Goal: Complete application form

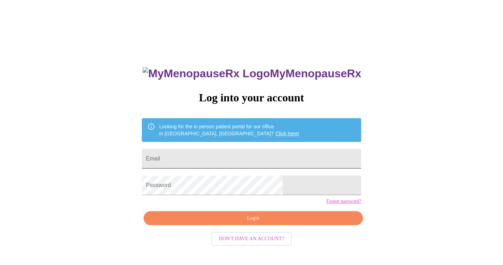
click at [248, 149] on input "Email" at bounding box center [252, 159] width 220 height 20
type input "[PERSON_NAME][EMAIL_ADDRESS][PERSON_NAME][DOMAIN_NAME]"
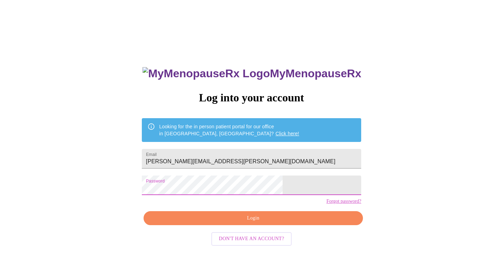
click at [249, 223] on span "Login" at bounding box center [253, 218] width 203 height 9
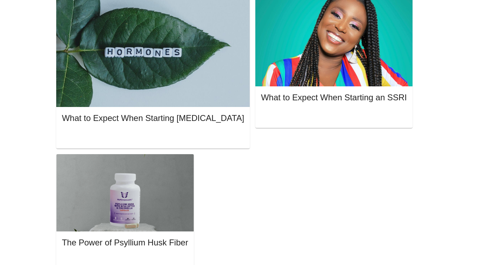
scroll to position [194, 0]
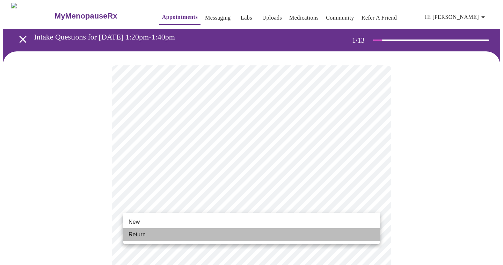
click at [161, 230] on li "Return" at bounding box center [251, 234] width 257 height 13
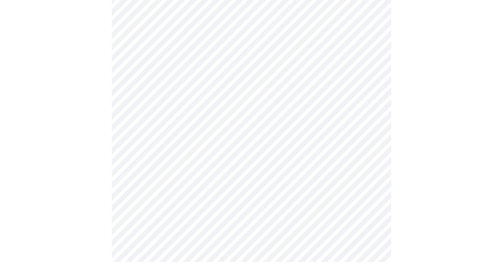
scroll to position [364, 0]
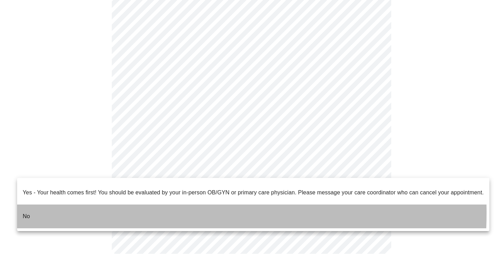
click at [116, 207] on li "No" at bounding box center [253, 217] width 473 height 24
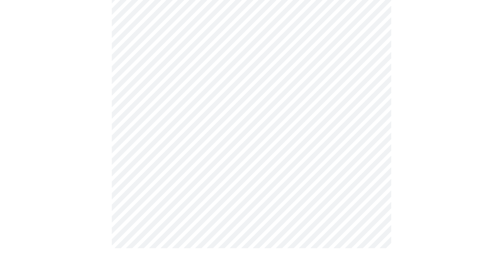
scroll to position [0, 0]
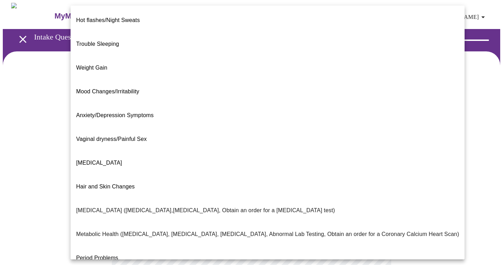
click at [176, 147] on body "MyMenopauseRx Appointments Messaging Labs Uploads Medications Community Refer a…" at bounding box center [252, 213] width 498 height 420
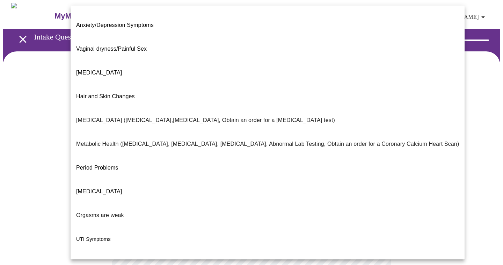
scroll to position [97, 0]
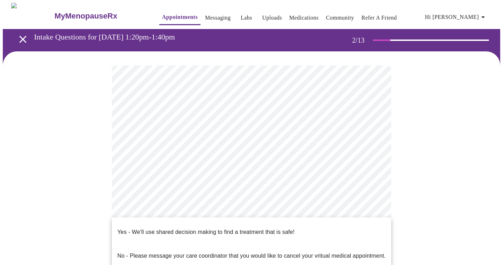
click at [198, 217] on body "MyMenopauseRx Appointments Messaging Labs Uploads Medications Community Refer a…" at bounding box center [252, 211] width 498 height 416
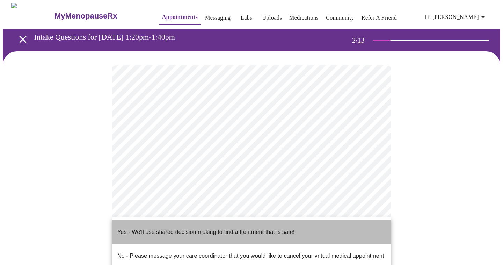
click at [188, 228] on p "Yes - We'll use shared decision making to find a treatment that is safe!" at bounding box center [205, 232] width 177 height 8
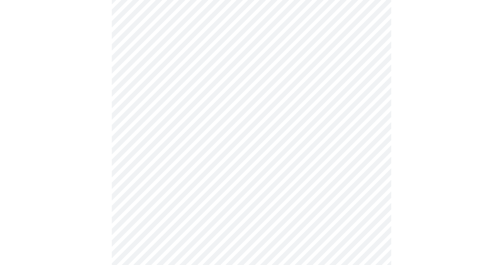
scroll to position [128, 0]
click at [413, 141] on div at bounding box center [252, 105] width 498 height 363
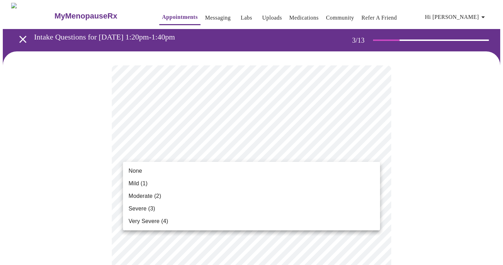
click at [222, 182] on li "Mild (1)" at bounding box center [251, 183] width 257 height 13
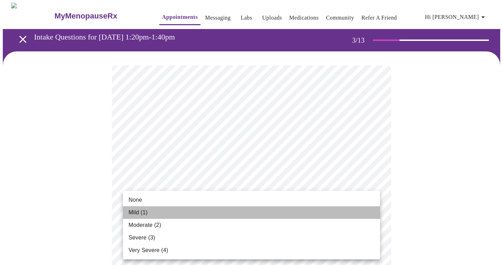
click at [225, 210] on li "Mild (1)" at bounding box center [251, 212] width 257 height 13
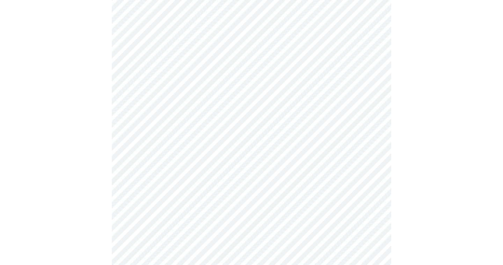
scroll to position [129, 0]
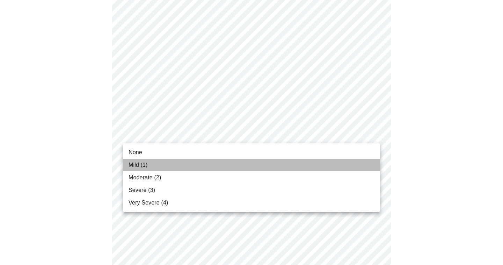
click at [252, 166] on li "Mild (1)" at bounding box center [251, 165] width 257 height 13
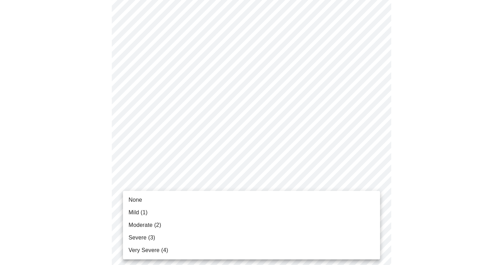
click at [243, 229] on li "Moderate (2)" at bounding box center [251, 225] width 257 height 13
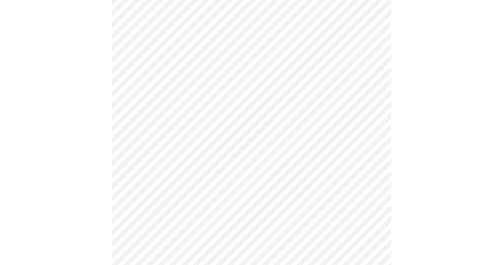
scroll to position [274, 0]
click at [254, 134] on body "MyMenopauseRx Appointments Messaging Labs Uploads Medications Community Refer a…" at bounding box center [252, 168] width 498 height 881
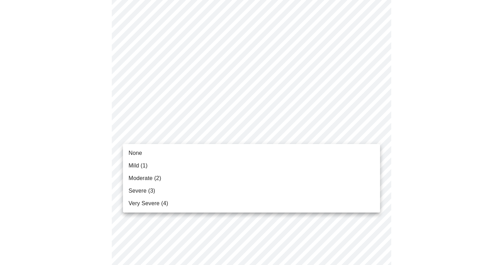
click at [253, 164] on li "Mild (1)" at bounding box center [251, 165] width 257 height 13
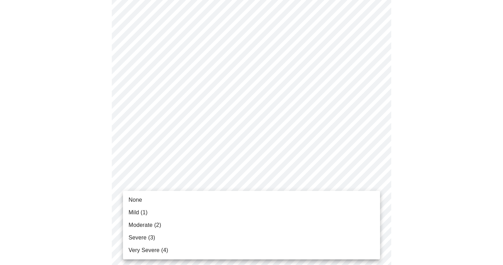
click at [245, 193] on body "MyMenopauseRx Appointments Messaging Labs Uploads Medications Community Refer a…" at bounding box center [252, 163] width 498 height 871
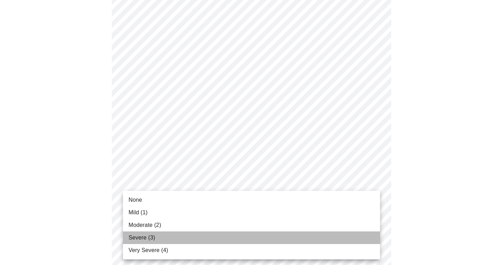
click at [246, 236] on li "Severe (3)" at bounding box center [251, 237] width 257 height 13
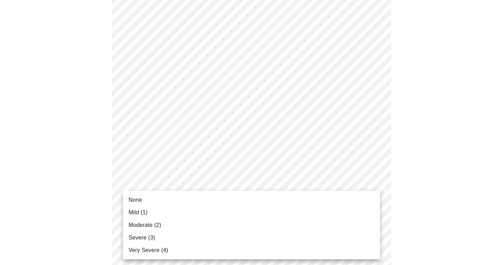
click at [248, 245] on body "MyMenopauseRx Appointments Messaging Labs Uploads Medications Community Refer a…" at bounding box center [252, 159] width 498 height 862
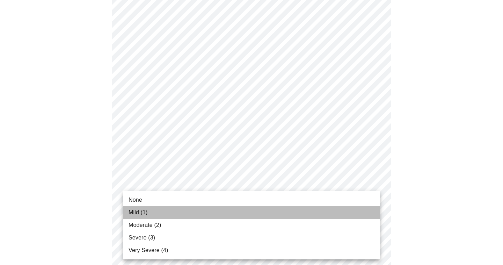
click at [247, 212] on li "Mild (1)" at bounding box center [251, 212] width 257 height 13
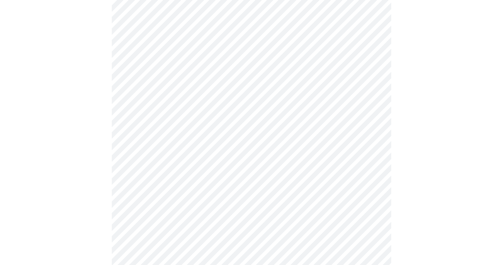
scroll to position [372, 0]
click at [249, 206] on body "MyMenopauseRx Appointments Messaging Labs Uploads Medications Community Refer a…" at bounding box center [252, 56] width 498 height 852
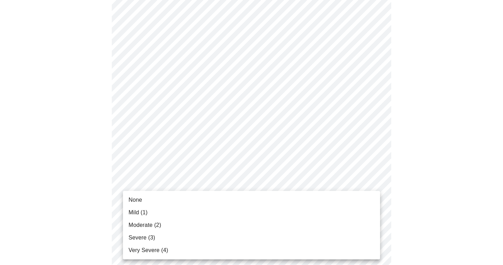
click at [250, 208] on ul "None Mild (1) Moderate (2) Severe (3) Very Severe (4)" at bounding box center [251, 225] width 257 height 69
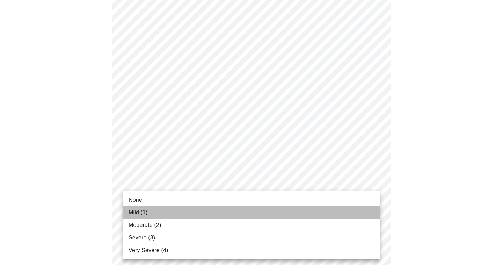
click at [250, 208] on li "Mild (1)" at bounding box center [251, 212] width 257 height 13
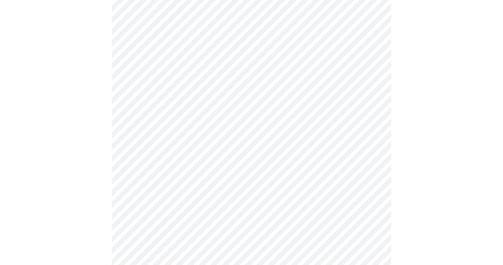
scroll to position [489, 0]
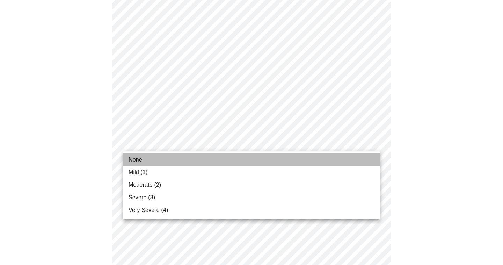
click at [266, 159] on li "None" at bounding box center [251, 159] width 257 height 13
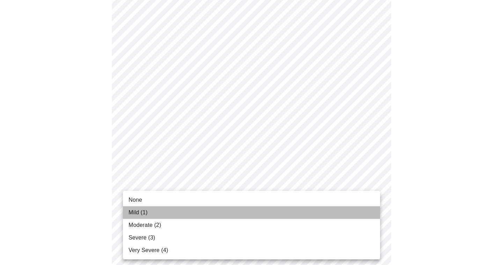
click at [247, 209] on li "Mild (1)" at bounding box center [251, 212] width 257 height 13
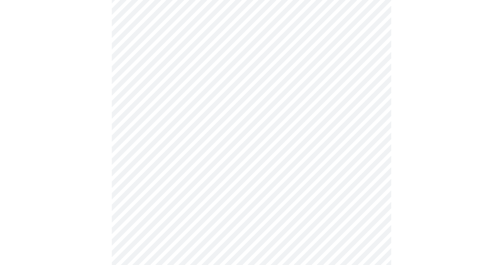
scroll to position [101, 0]
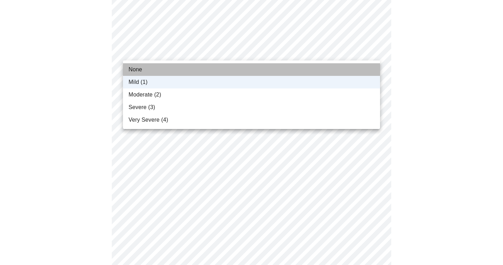
click at [268, 71] on li "None" at bounding box center [251, 69] width 257 height 13
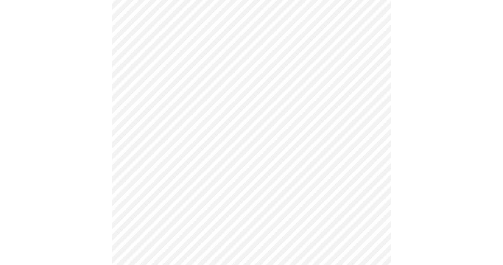
scroll to position [154, 0]
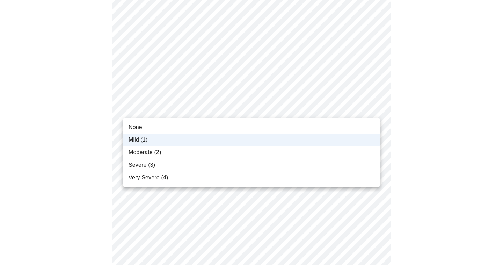
click at [264, 109] on body "MyMenopauseRx Appointments Messaging Labs Uploads Medications Community Refer a…" at bounding box center [252, 260] width 498 height 823
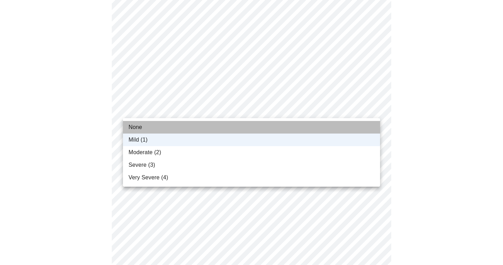
click at [253, 129] on li "None" at bounding box center [251, 127] width 257 height 13
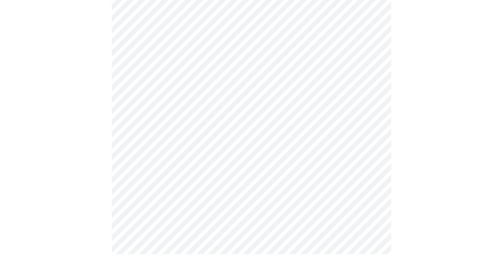
scroll to position [0, 0]
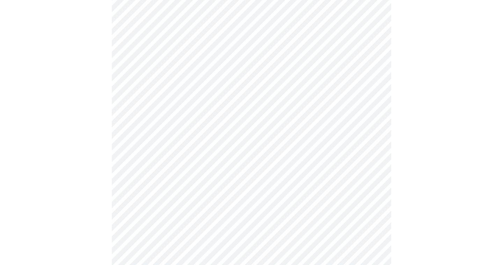
scroll to position [188, 0]
click at [169, 210] on body "MyMenopauseRx Appointments Messaging Labs Uploads Medications Community Refer a…" at bounding box center [252, 146] width 498 height 662
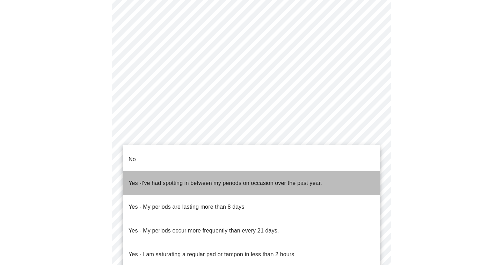
click at [219, 180] on span "I've had spotting in between my periods on occasion over the past year." at bounding box center [232, 183] width 181 height 6
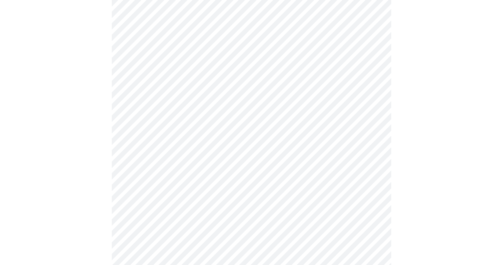
scroll to position [274, 0]
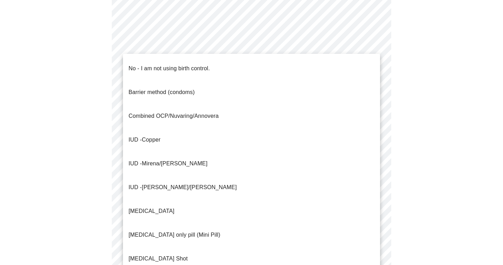
click at [315, 177] on body "MyMenopauseRx Appointments Messaging Labs Uploads Medications Community Refer a…" at bounding box center [252, 58] width 498 height 658
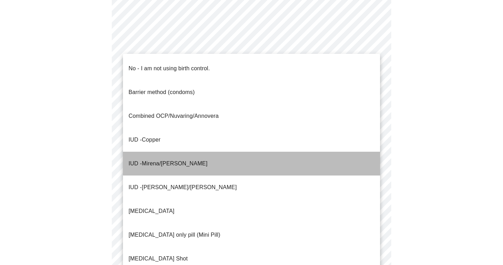
click at [301, 152] on li "IUD - Mirena/[PERSON_NAME]" at bounding box center [251, 164] width 257 height 24
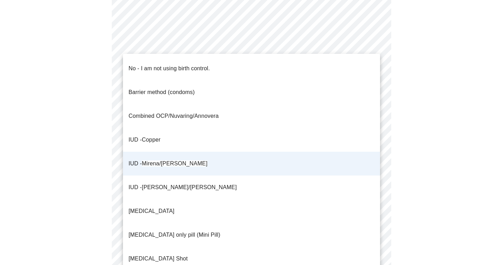
click at [277, 179] on body "MyMenopauseRx Appointments Messaging Labs Uploads Medications Community Refer a…" at bounding box center [252, 55] width 498 height 653
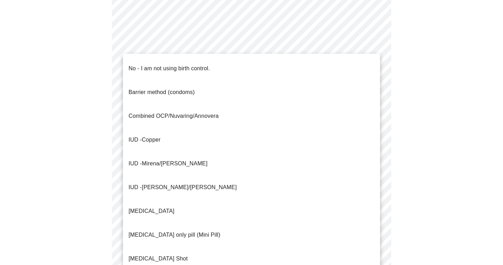
click at [271, 178] on body "MyMenopauseRx Appointments Messaging Labs Uploads Medications Community Refer a…" at bounding box center [252, 55] width 498 height 653
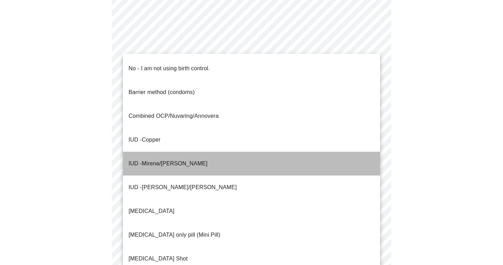
click at [274, 152] on li "IUD - Mirena/[PERSON_NAME]" at bounding box center [251, 164] width 257 height 24
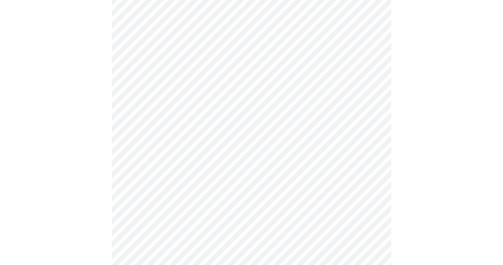
click at [265, 221] on body "MyMenopauseRx Appointments Messaging Labs Uploads Medications Community Refer a…" at bounding box center [252, 55] width 498 height 653
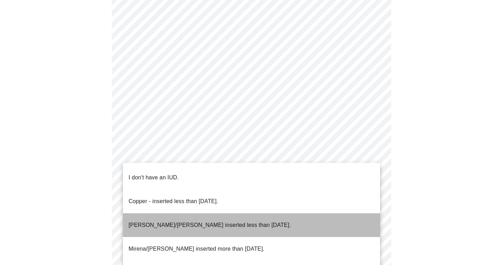
click at [267, 213] on li "[PERSON_NAME]/[PERSON_NAME] inserted less than [DATE]." at bounding box center [251, 225] width 257 height 24
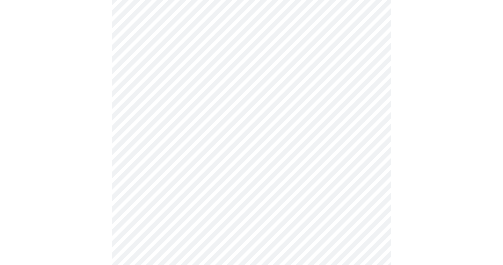
scroll to position [368, 0]
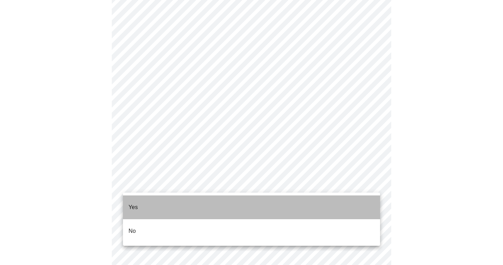
click at [257, 206] on li "Yes" at bounding box center [251, 207] width 257 height 24
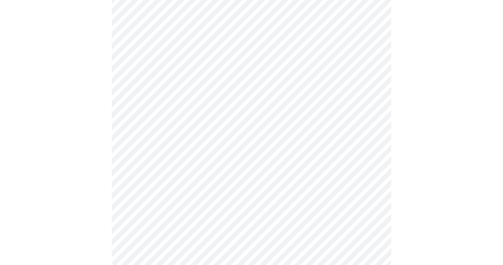
scroll to position [0, 0]
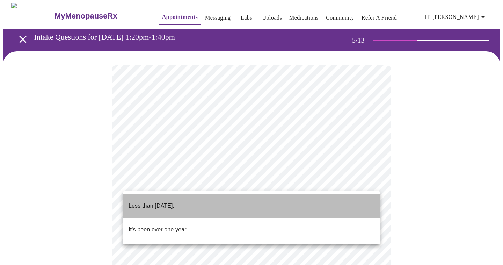
click at [282, 200] on li "Less than [DATE]." at bounding box center [251, 206] width 257 height 24
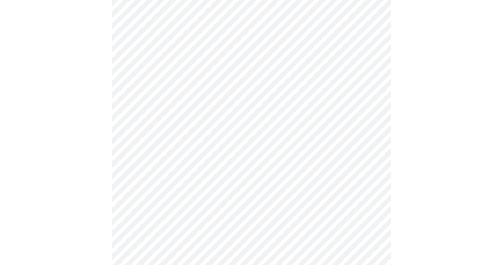
scroll to position [159, 0]
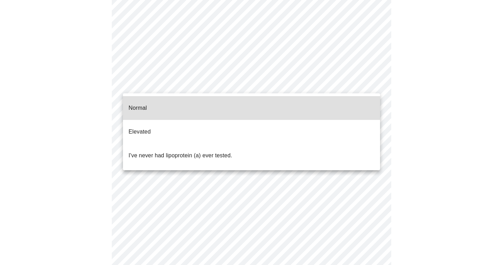
click at [255, 82] on body "MyMenopauseRx Appointments Messaging Labs Uploads Medications Community Refer a…" at bounding box center [252, 110] width 498 height 532
click at [170, 151] on p "I've never had lipoprotein (a) ever tested." at bounding box center [181, 155] width 104 height 8
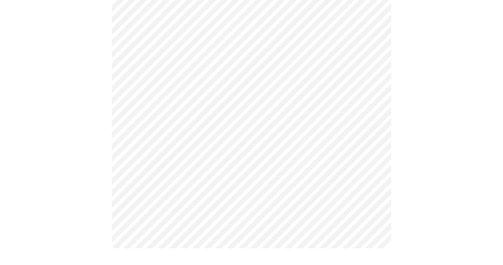
scroll to position [0, 0]
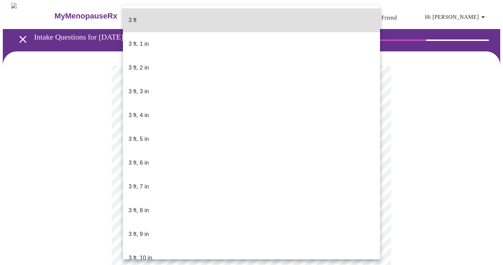
click at [235, 199] on body "MyMenopauseRx Appointments Messaging Labs Uploads Medications Community Refer a…" at bounding box center [252, 189] width 498 height 373
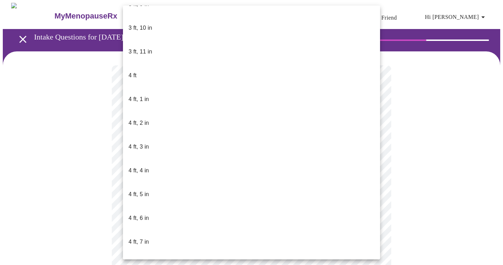
scroll to position [386, 0]
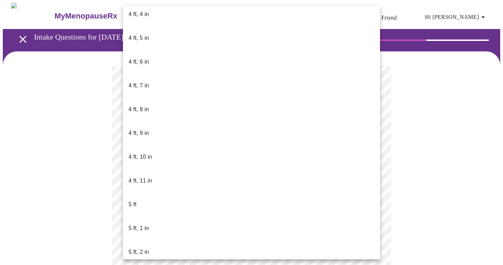
click at [222, 240] on li "5 ft, 2 in" at bounding box center [251, 252] width 257 height 24
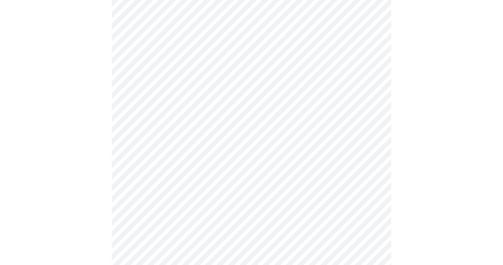
scroll to position [1842, 0]
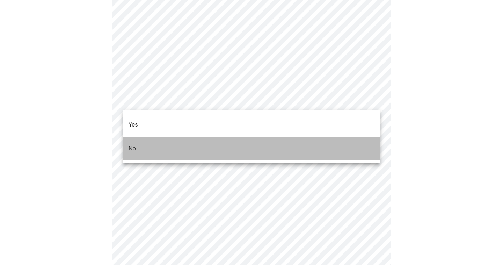
click at [204, 143] on li "No" at bounding box center [251, 149] width 257 height 24
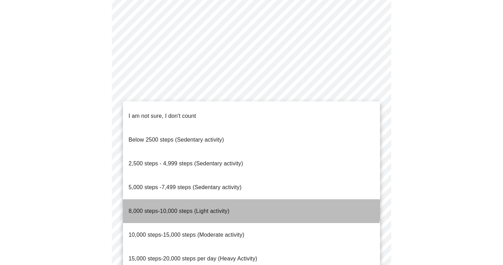
click at [236, 199] on li "8,000 steps-10,000 steps (Light activity)" at bounding box center [251, 211] width 257 height 24
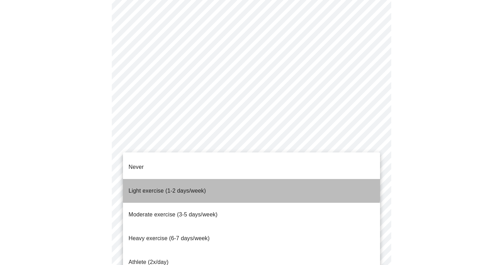
click at [230, 180] on li "Light exercise (1-2 days/week)" at bounding box center [251, 191] width 257 height 24
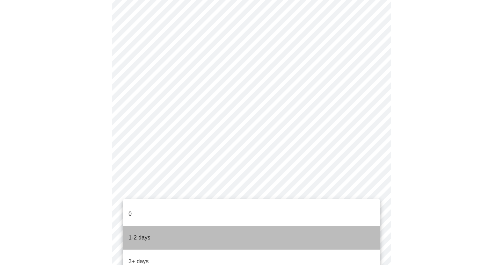
click at [217, 227] on li "1-2 days" at bounding box center [251, 238] width 257 height 24
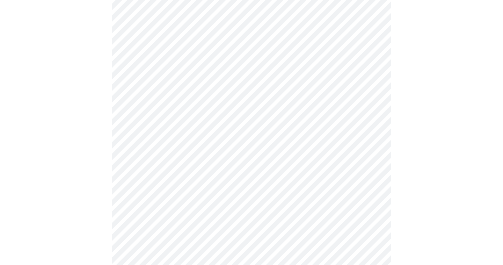
scroll to position [0, 0]
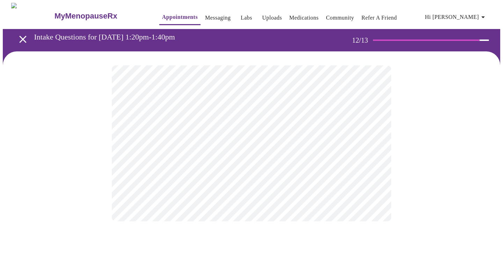
click at [258, 144] on body "MyMenopauseRx Appointments Messaging Labs Uploads Medications Community Refer a…" at bounding box center [252, 119] width 498 height 233
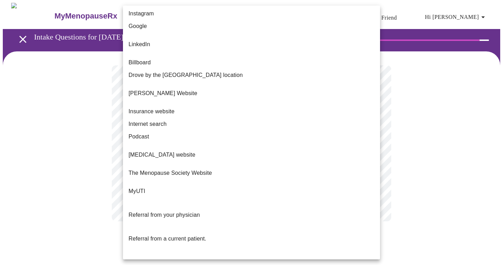
scroll to position [41, 0]
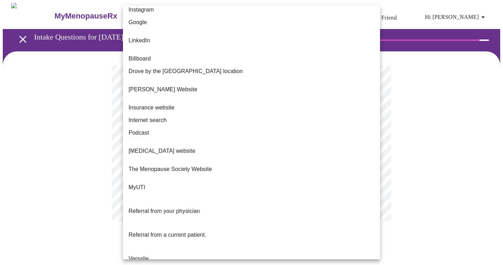
drag, startPoint x: 223, startPoint y: 227, endPoint x: 231, endPoint y: 193, distance: 35.7
click at [231, 193] on ul "Facebook The HRT Club Instagram Google LinkedIn Billboard Drove by the Wheaton …" at bounding box center [251, 136] width 257 height 345
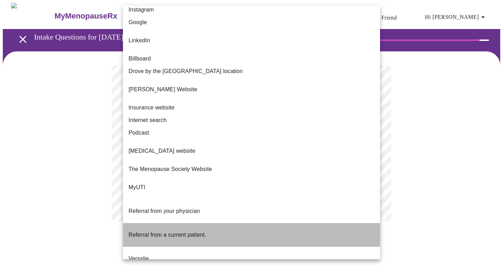
click at [231, 223] on li "Referral from a current patient." at bounding box center [251, 235] width 257 height 24
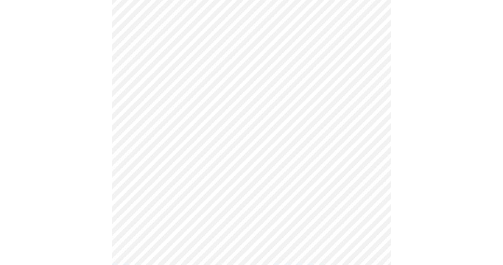
scroll to position [197, 0]
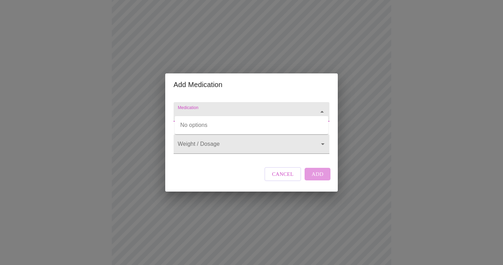
click at [233, 112] on input "Medication" at bounding box center [242, 115] width 130 height 13
type input "welbutrin"
click at [212, 110] on input "Medication" at bounding box center [242, 115] width 130 height 13
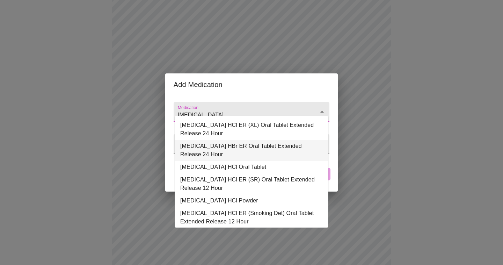
click at [253, 151] on li "[MEDICAL_DATA] HBr ER Oral Tablet Extended Release 24 Hour" at bounding box center [252, 150] width 154 height 21
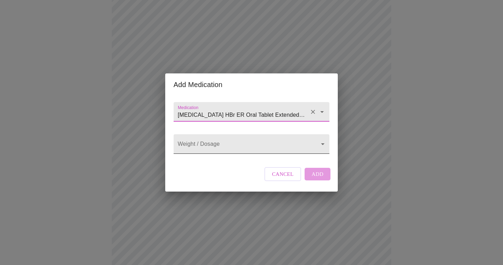
click at [252, 145] on body "MyMenopauseRx Appointments Messaging Labs Uploads Medications Community Refer a…" at bounding box center [252, 159] width 498 height 707
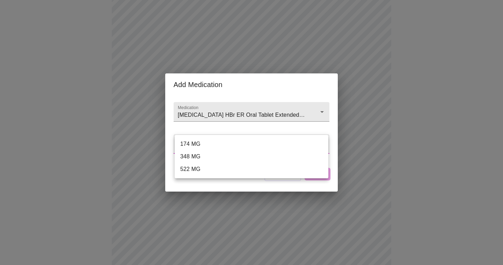
click at [286, 106] on div at bounding box center [251, 132] width 503 height 265
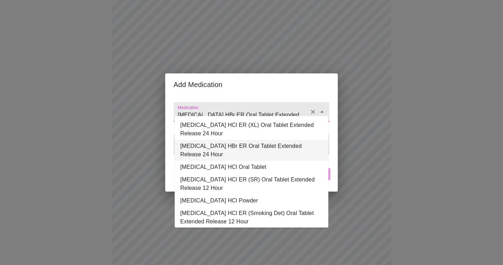
click at [278, 109] on input "[MEDICAL_DATA] HBr ER Oral Tablet Extended Release 24 Hour" at bounding box center [242, 115] width 130 height 13
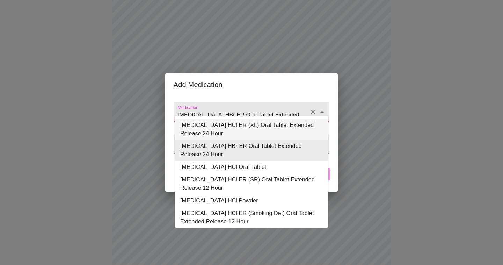
click at [270, 129] on li "[MEDICAL_DATA] HCl ER (XL) Oral Tablet Extended Release 24 Hour" at bounding box center [252, 129] width 154 height 21
type input "[MEDICAL_DATA] HCl ER (XL) Oral Tablet Extended Release 24 Hour"
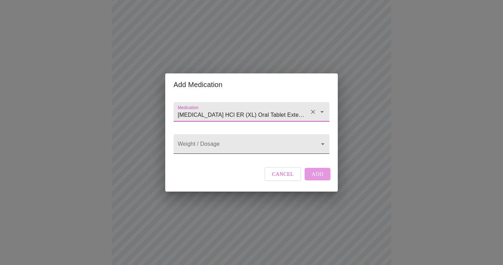
click at [257, 149] on body "MyMenopauseRx Appointments Messaging Labs Uploads Medications Community Refer a…" at bounding box center [252, 159] width 498 height 707
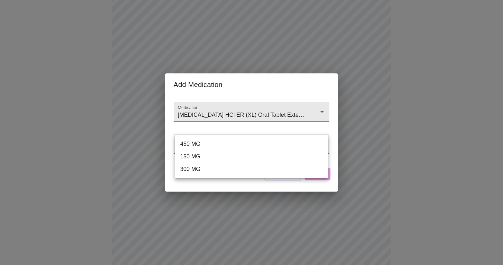
drag, startPoint x: 253, startPoint y: 148, endPoint x: 252, endPoint y: 156, distance: 8.0
click at [253, 157] on ul "450 MG 150 MG 300 MG" at bounding box center [252, 156] width 154 height 43
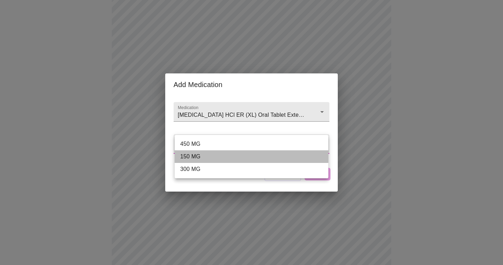
click at [252, 156] on li "150 MG" at bounding box center [252, 156] width 154 height 13
type input "150 MG"
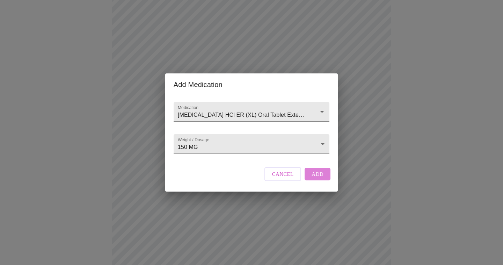
click at [315, 179] on span "Add" at bounding box center [318, 174] width 12 height 9
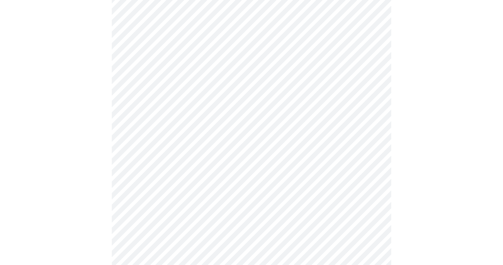
scroll to position [468, 0]
